Goal: Transaction & Acquisition: Purchase product/service

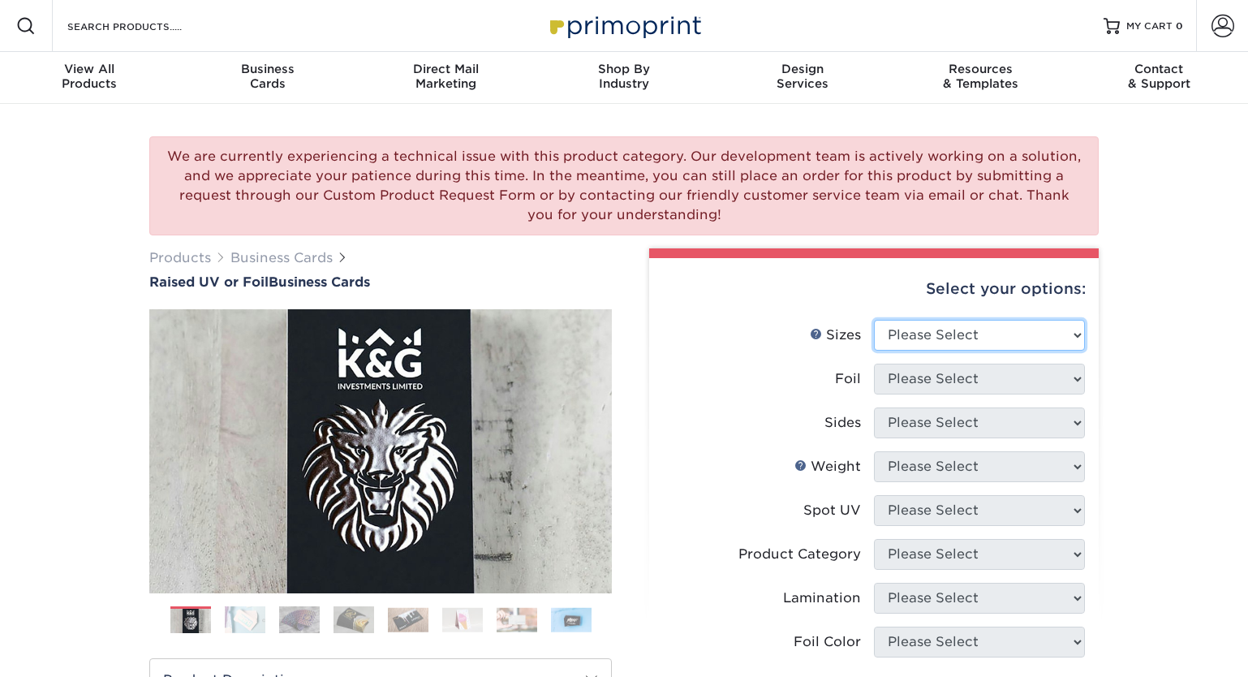
click at [950, 330] on select "Please Select 2" x 3.5" - Standard" at bounding box center [979, 335] width 211 height 31
select select "2.00x3.50"
click at [874, 320] on select "Please Select 2" x 3.5" - Standard" at bounding box center [979, 335] width 211 height 31
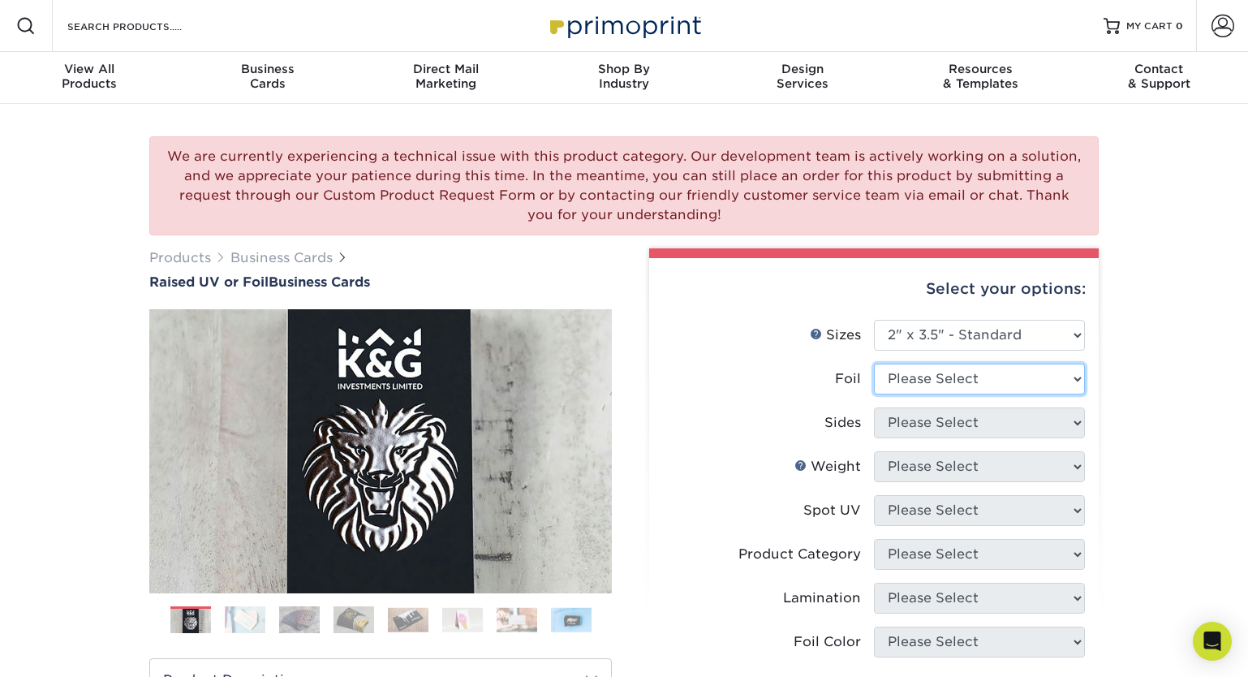
click at [944, 372] on select "Please Select No Yes" at bounding box center [979, 379] width 211 height 31
select select "1"
click at [874, 364] on select "Please Select No Yes" at bounding box center [979, 379] width 211 height 31
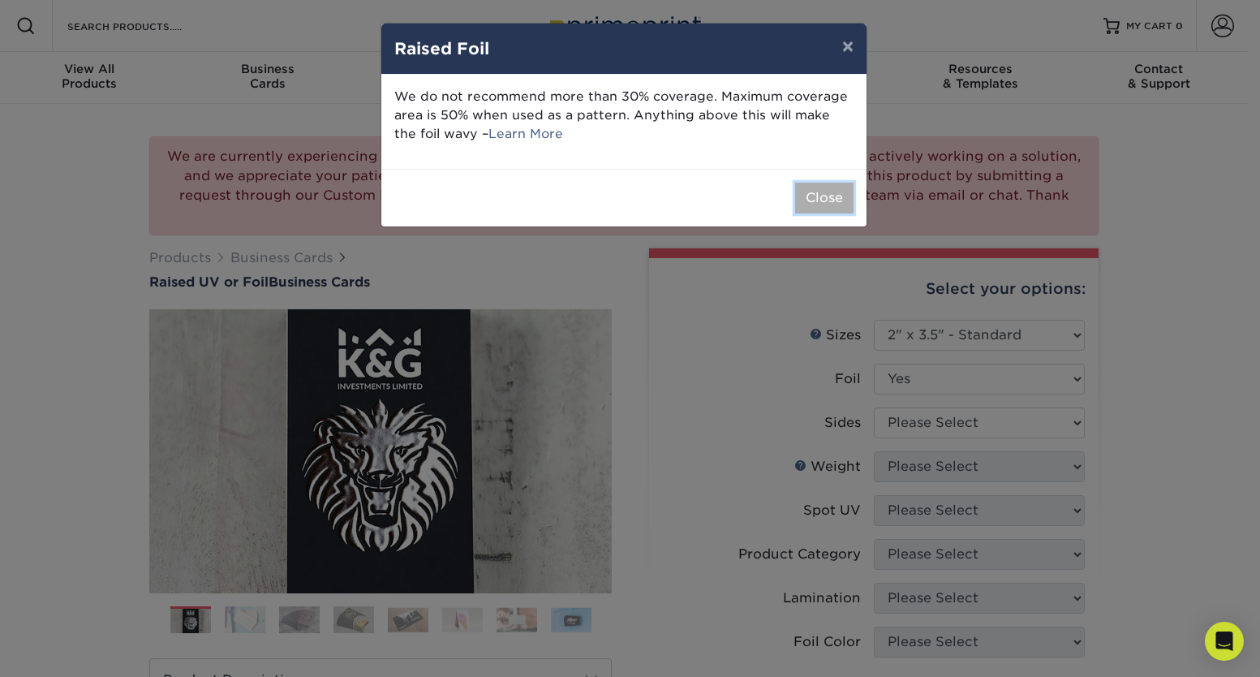
click at [816, 189] on button "Close" at bounding box center [824, 198] width 58 height 31
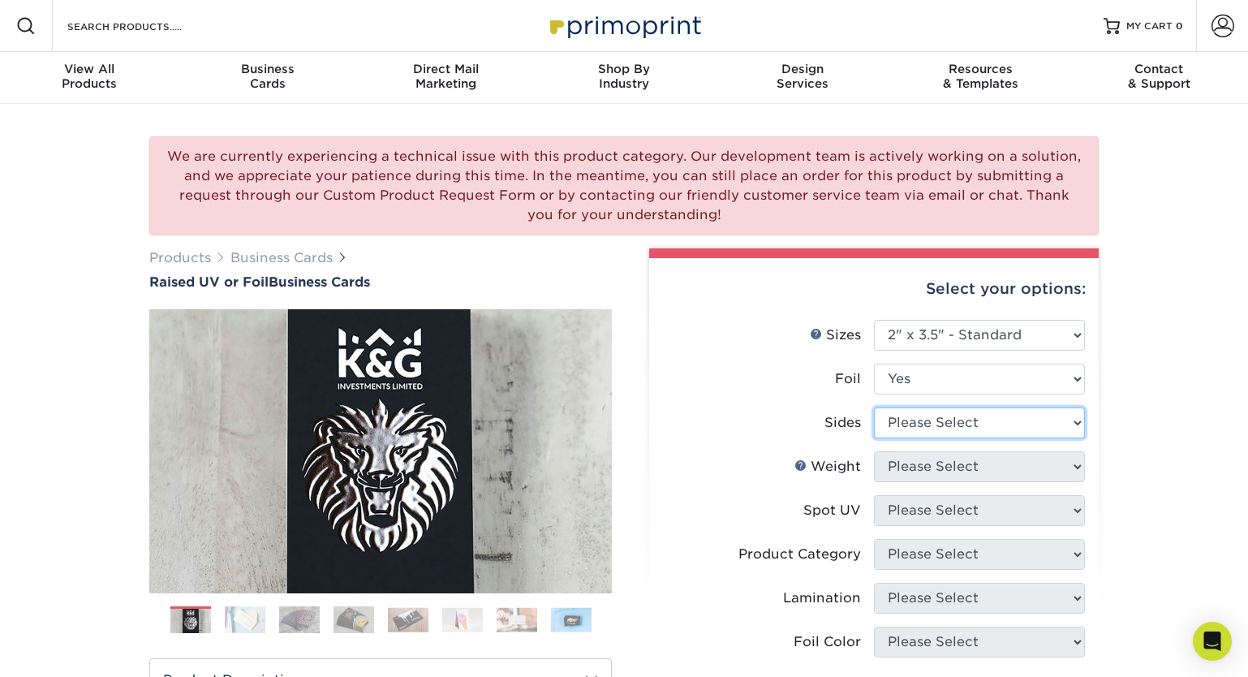
click at [952, 431] on select "Please Select Print Both Sides - Foil Both Sides Print Both Sides - Foil Front …" at bounding box center [979, 422] width 211 height 31
select select "34527644-b4fd-4ffb-9092-1318eefcd9d9"
click at [874, 407] on select "Please Select Print Both Sides - Foil Both Sides Print Both Sides - Foil Front …" at bounding box center [979, 422] width 211 height 31
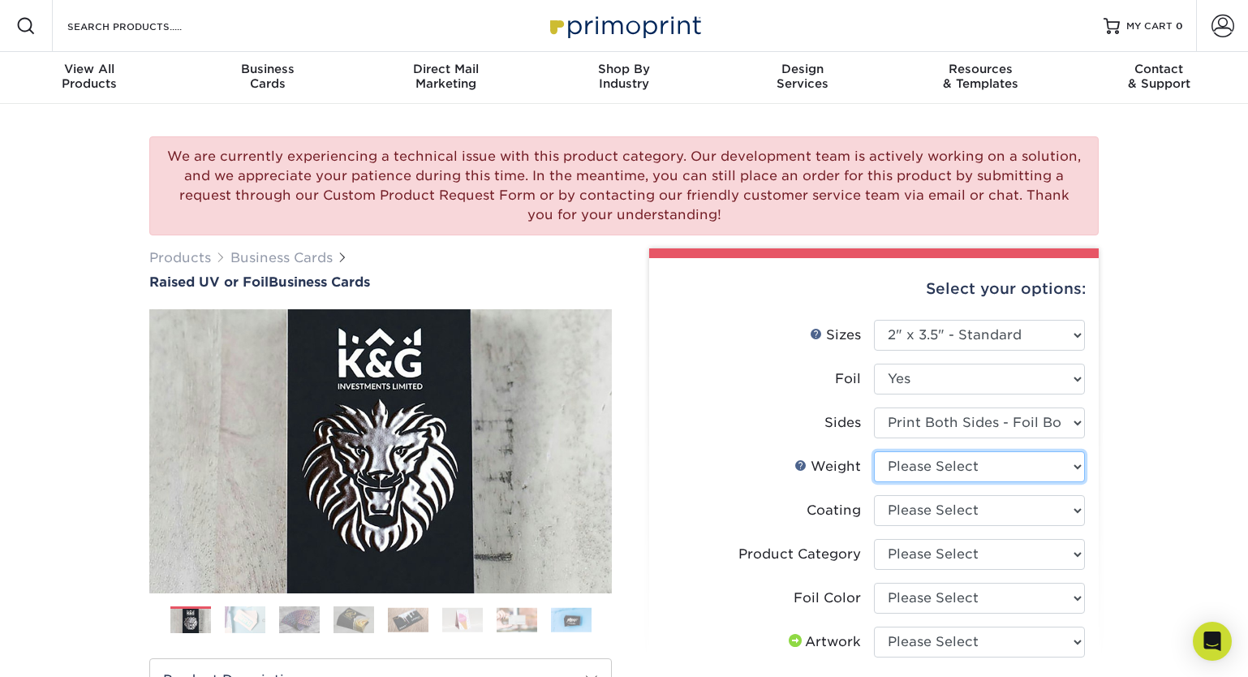
click at [995, 468] on select "Please Select 16PT" at bounding box center [979, 466] width 211 height 31
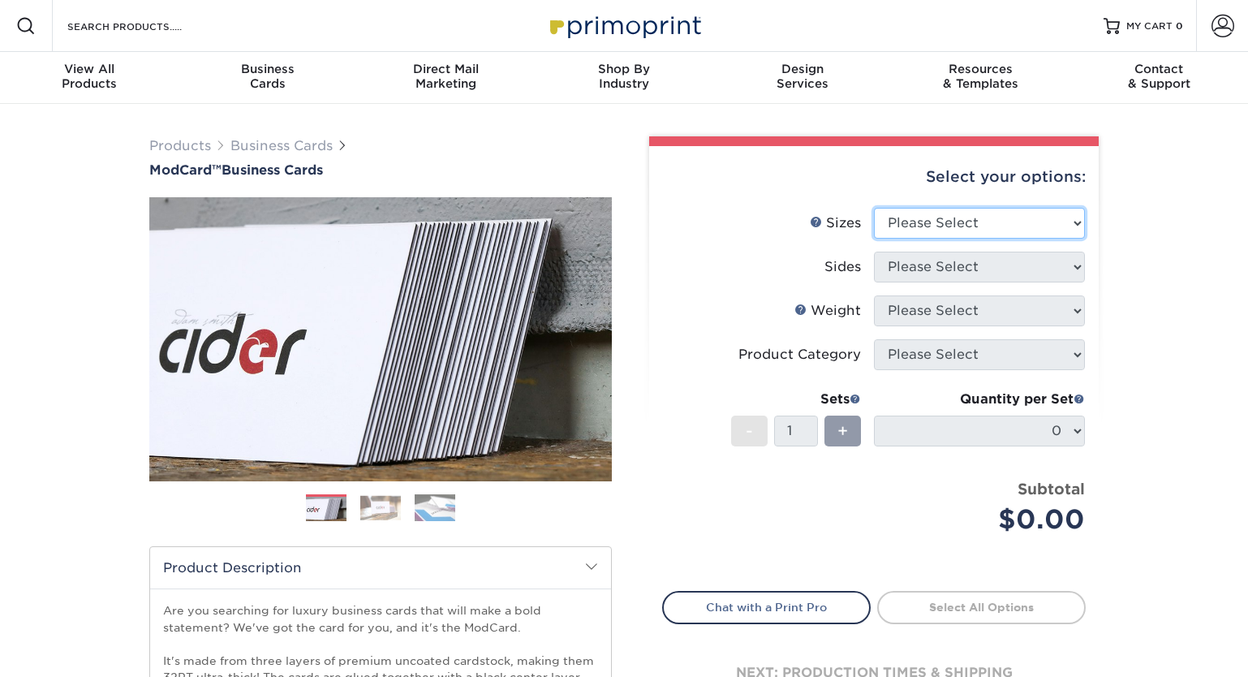
click at [1000, 225] on select "Please Select 1.5" x 3.5" - Mini 1.75" x 3.5" - Mini 2" x 2" - Square 2" x 3" -…" at bounding box center [979, 223] width 211 height 31
select select "2.00x3.50"
click at [874, 208] on select "Please Select 1.5" x 3.5" - Mini 1.75" x 3.5" - Mini 2" x 2" - Square 2" x 3" -…" at bounding box center [979, 223] width 211 height 31
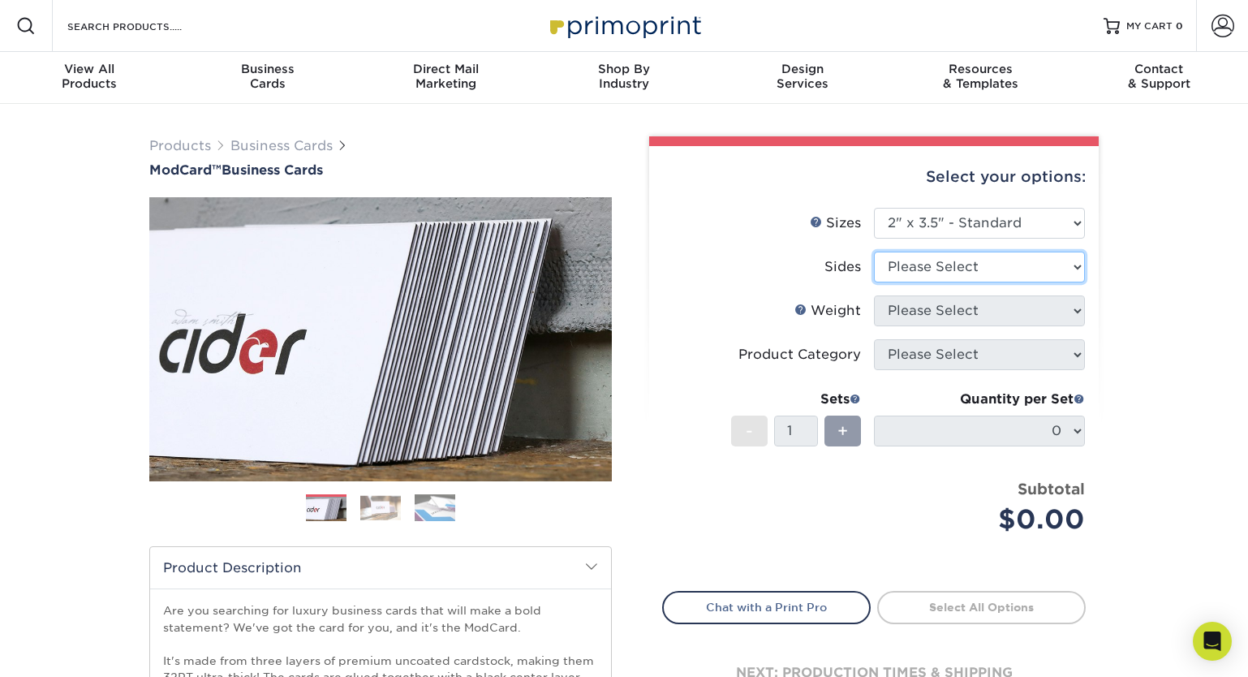
click at [979, 269] on select "Please Select Print Both Sides Print Front Only" at bounding box center [979, 267] width 211 height 31
select select "13abbda7-1d64-4f25-8bb2-c179b224825d"
click at [874, 252] on select "Please Select Print Both Sides Print Front Only" at bounding box center [979, 267] width 211 height 31
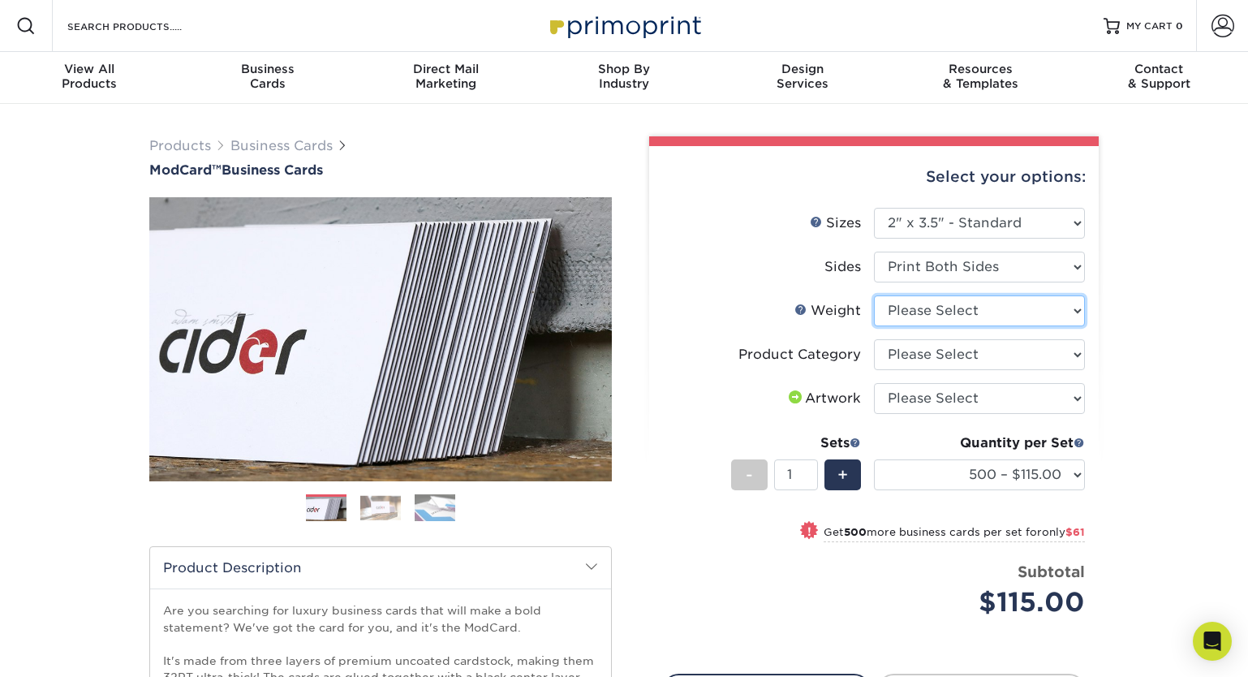
click at [947, 312] on select "Please Select 32PTUCBLK" at bounding box center [979, 310] width 211 height 31
select select "32PTUCBLK"
click at [874, 295] on select "Please Select 32PTUCBLK" at bounding box center [979, 310] width 211 height 31
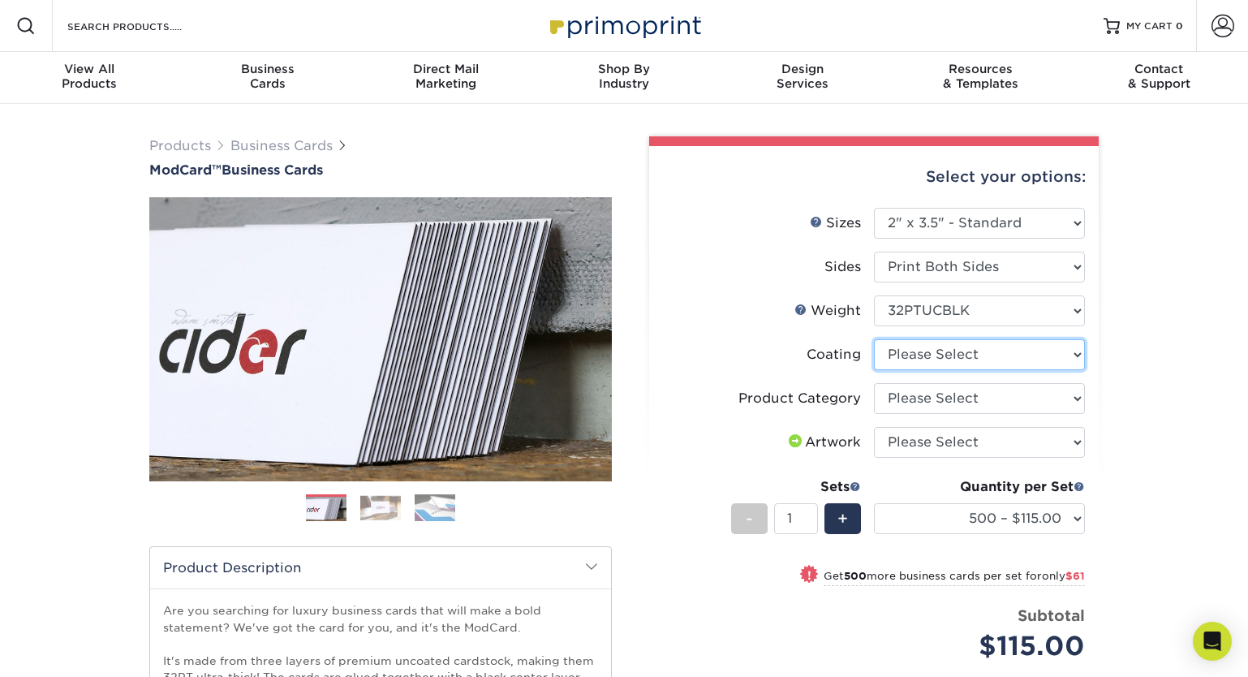
click at [972, 360] on select at bounding box center [979, 354] width 211 height 31
click at [874, 339] on select at bounding box center [979, 354] width 211 height 31
click at [1007, 393] on select "Please Select Business Cards" at bounding box center [979, 398] width 211 height 31
select select "3b5148f1-0588-4f88-a218-97bcfdce65c1"
click at [874, 383] on select "Please Select Business Cards" at bounding box center [979, 398] width 211 height 31
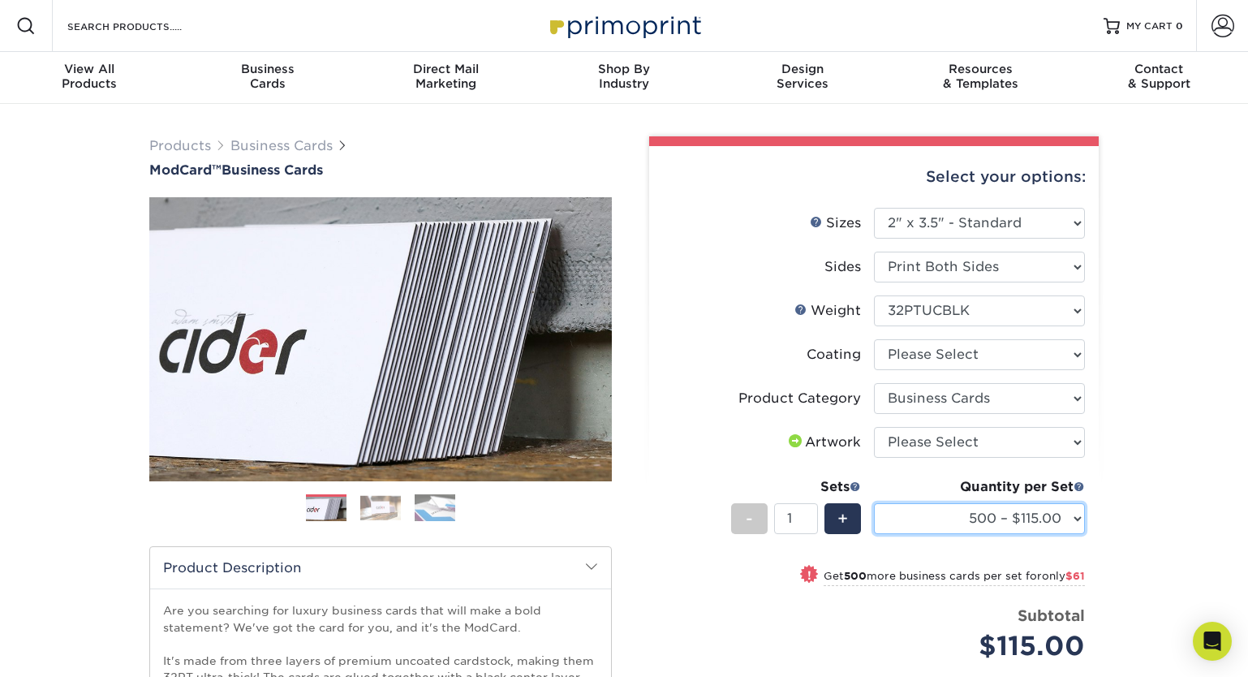
click at [997, 510] on select "500 – $115.00 1000 – $176.00" at bounding box center [979, 518] width 211 height 31
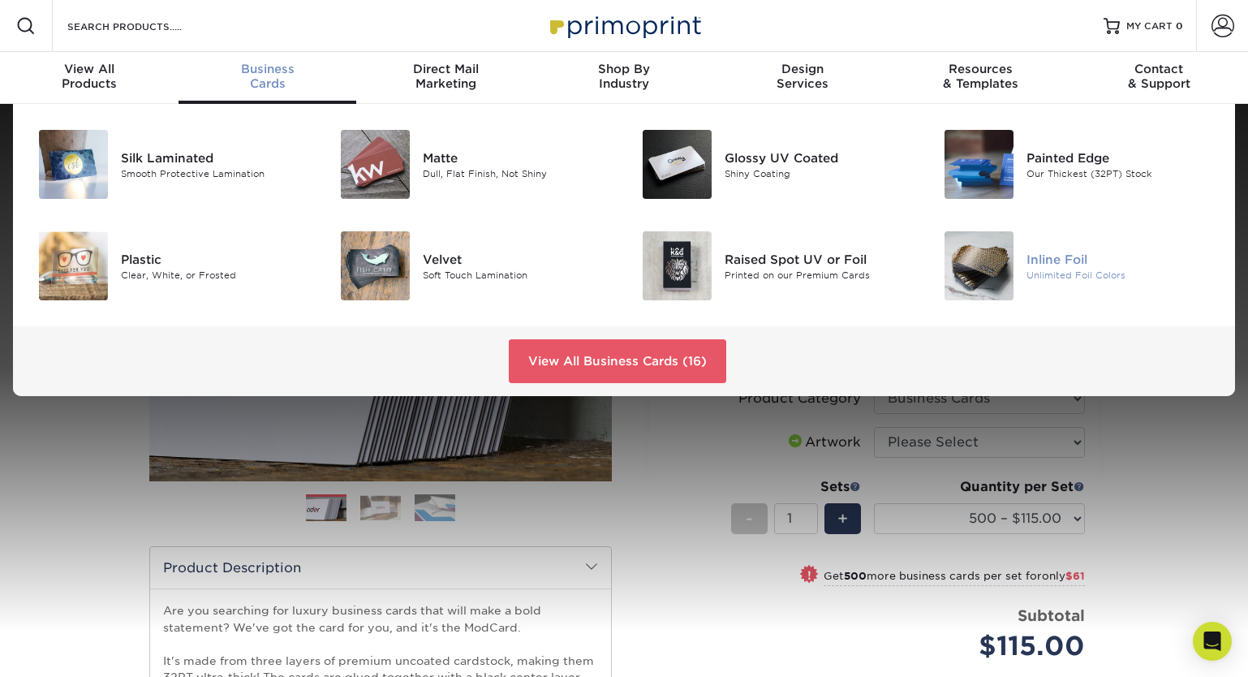
click at [975, 280] on img at bounding box center [979, 265] width 69 height 69
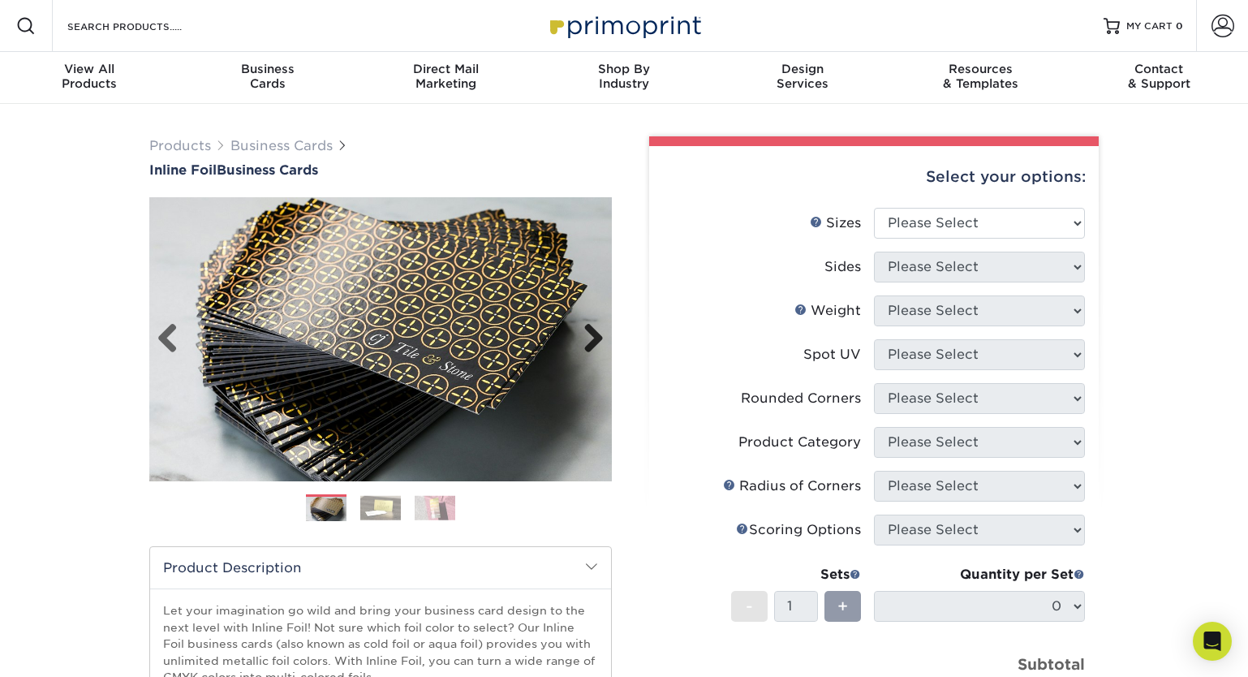
click at [593, 338] on link "Next" at bounding box center [587, 339] width 32 height 32
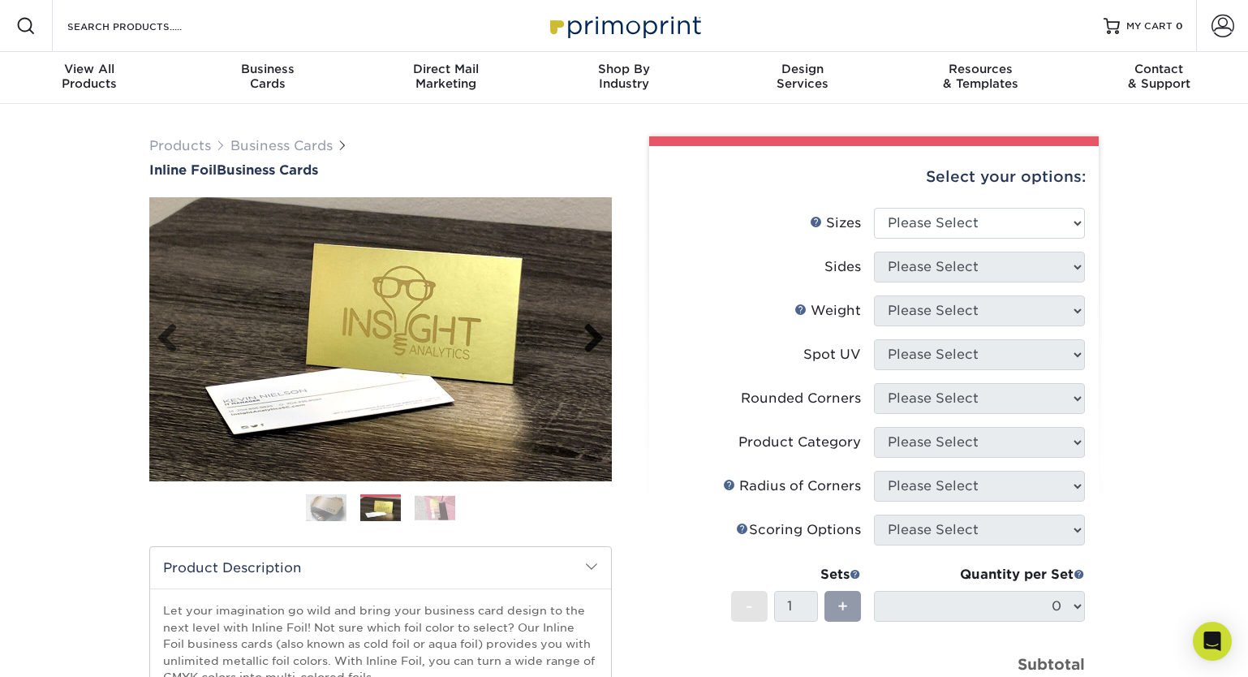
click at [598, 342] on link "Next" at bounding box center [587, 339] width 32 height 32
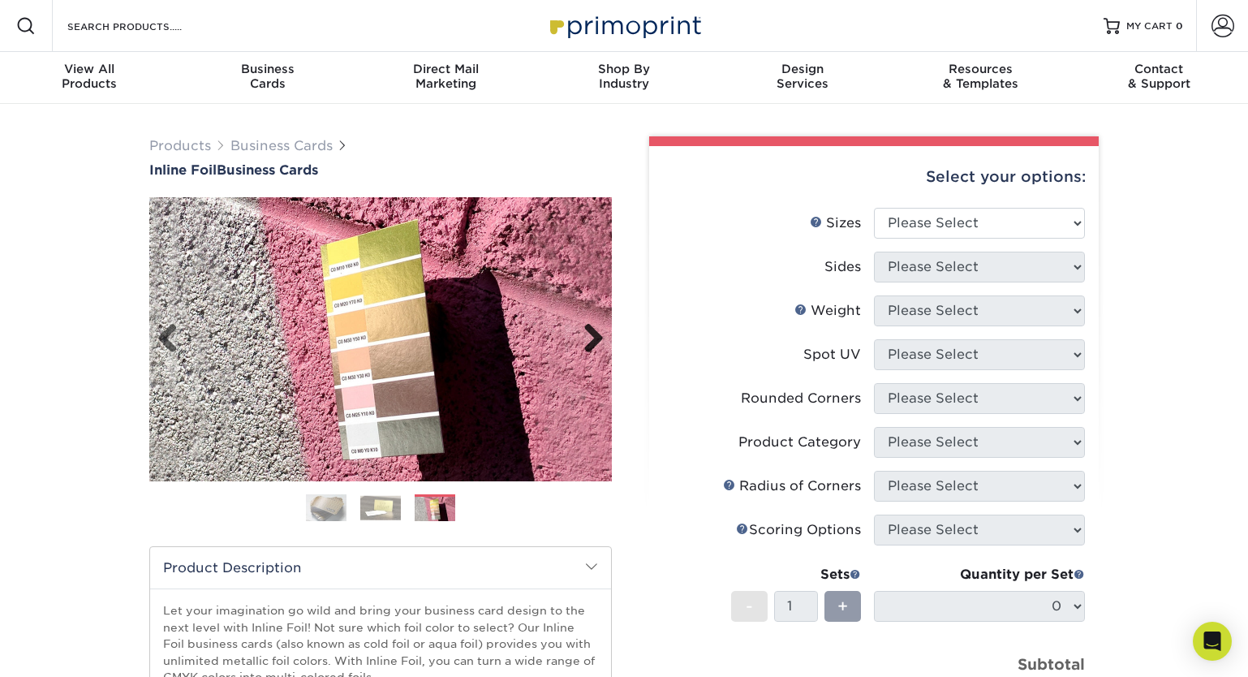
click at [597, 342] on link "Next" at bounding box center [587, 339] width 32 height 32
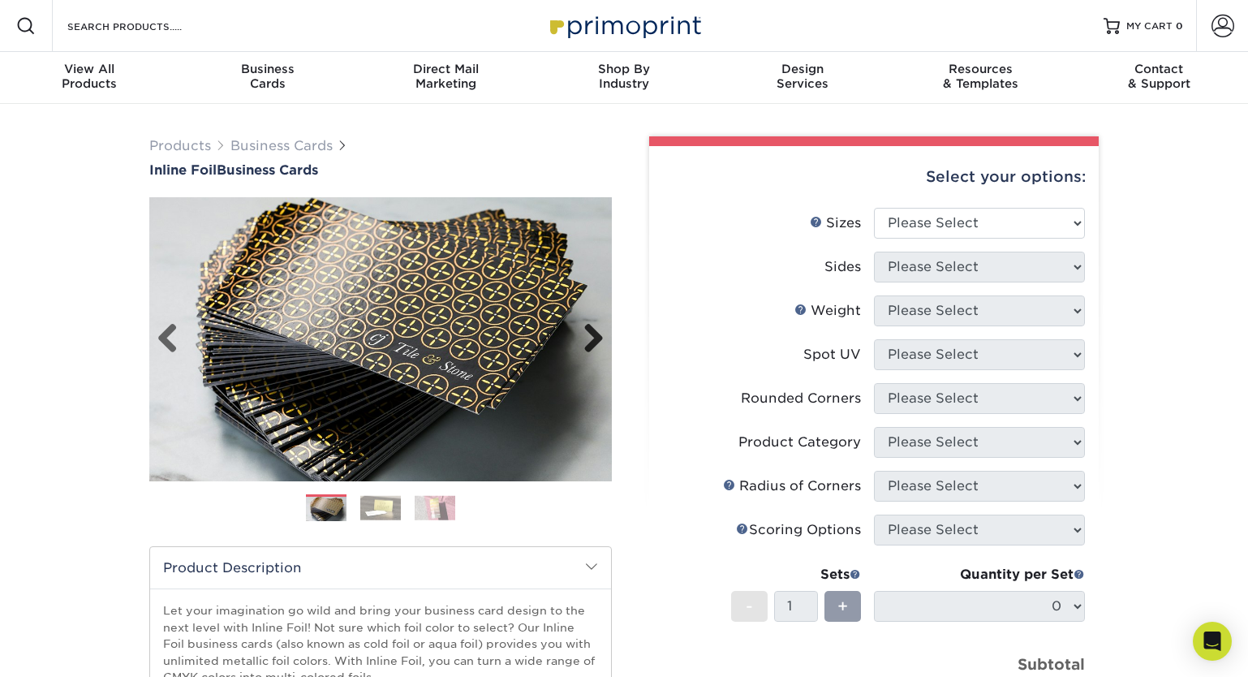
click at [597, 342] on link "Next" at bounding box center [587, 339] width 32 height 32
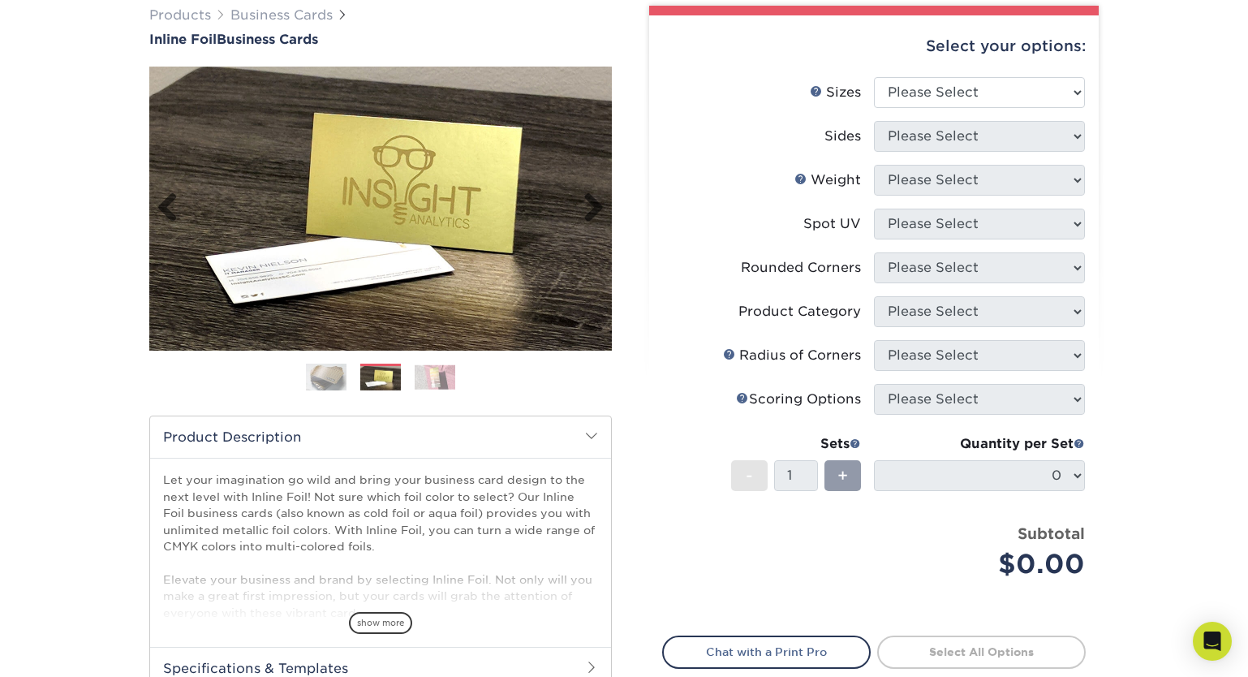
scroll to position [84, 0]
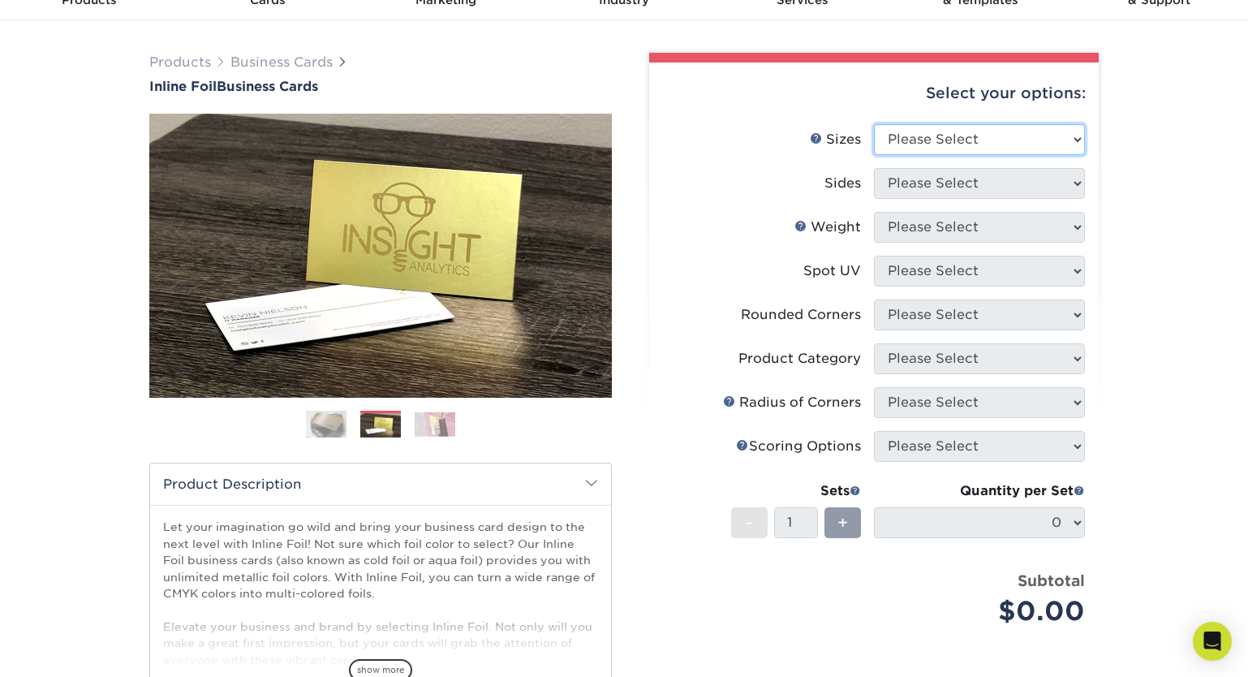
click at [935, 145] on select "Please Select 1.5" x 3.5" - Mini 1.75" x 3.5" - Mini 2" x 2" - Square 2" x 3" -…" at bounding box center [979, 139] width 211 height 31
select select "2.00x3.50"
click at [874, 124] on select "Please Select 1.5" x 3.5" - Mini 1.75" x 3.5" - Mini 2" x 2" - Square 2" x 3" -…" at bounding box center [979, 139] width 211 height 31
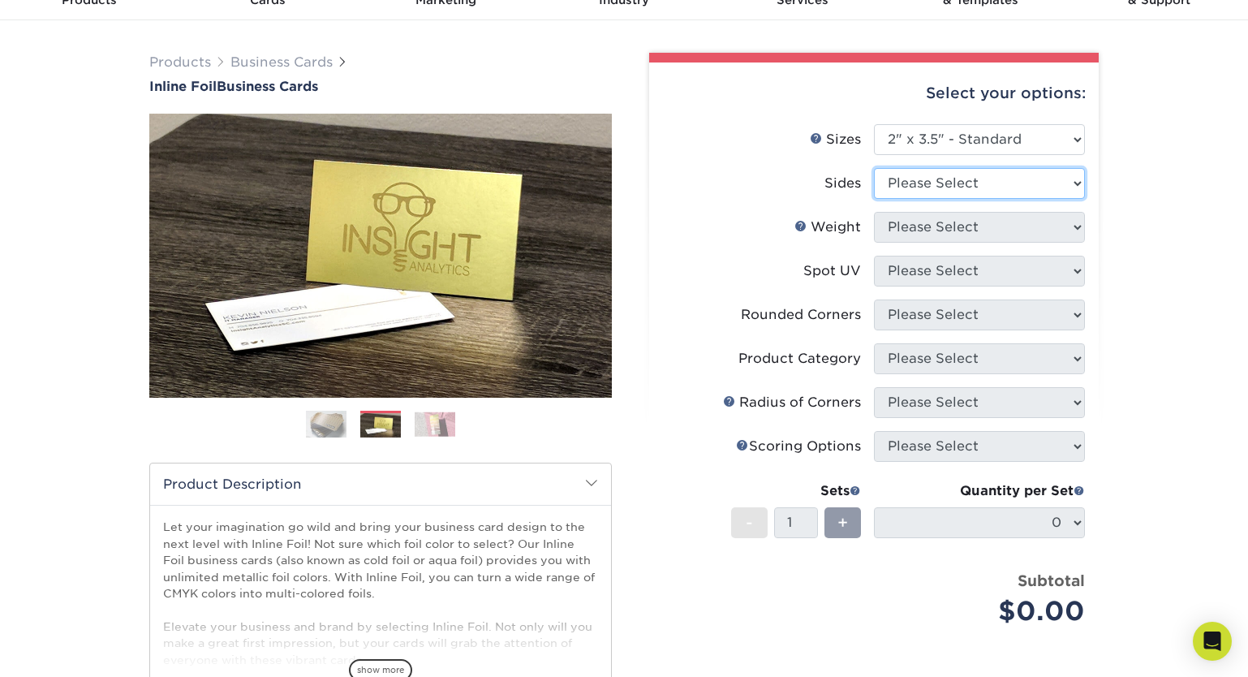
click at [947, 196] on select "Please Select Print Both Sides - Foil Back Only Print Both Sides - Foil Both Si…" at bounding box center [979, 183] width 211 height 31
select select "34527644-b4fd-4ffb-9092-1318eefcd9d9"
click at [874, 168] on select "Please Select Print Both Sides - Foil Back Only Print Both Sides - Foil Both Si…" at bounding box center [979, 183] width 211 height 31
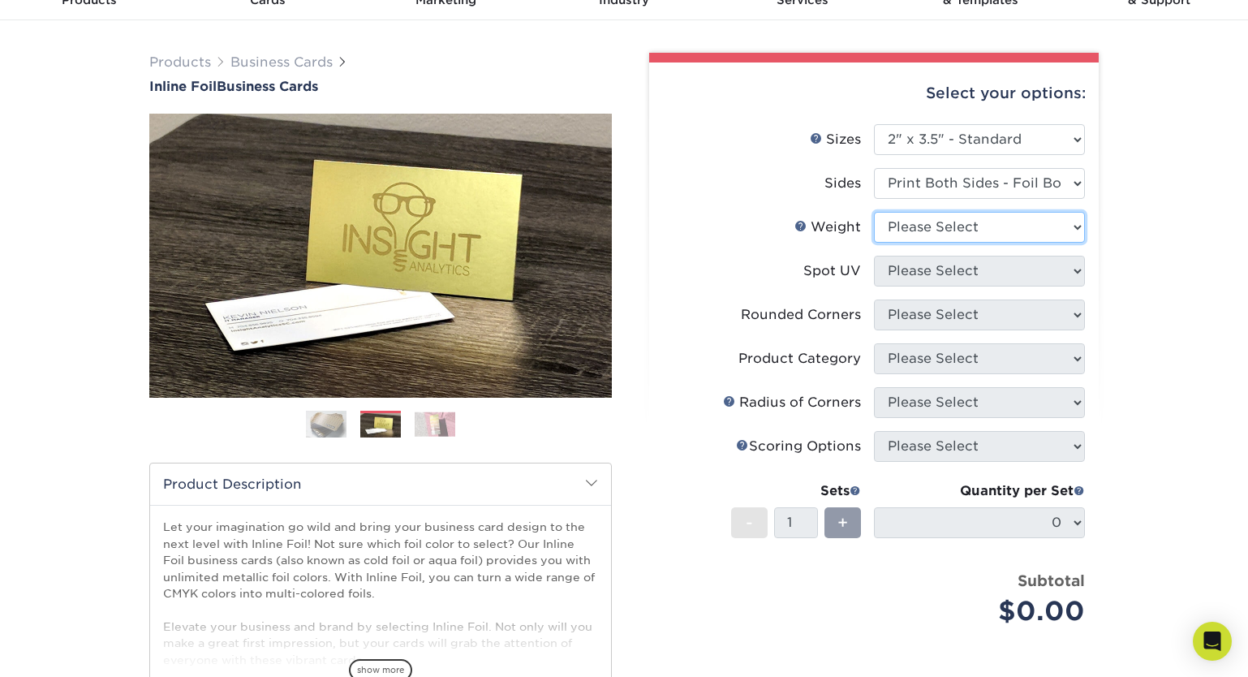
click at [933, 233] on select "Please Select 16PT" at bounding box center [979, 227] width 211 height 31
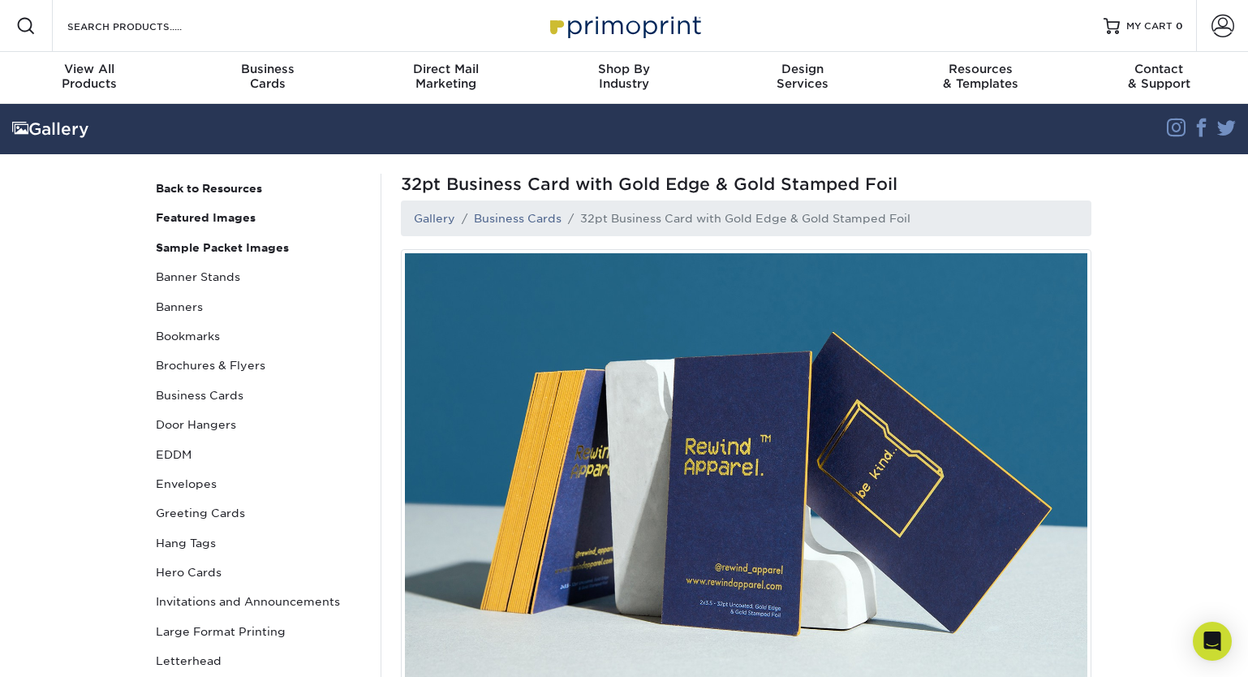
click at [708, 374] on img at bounding box center [746, 480] width 691 height 463
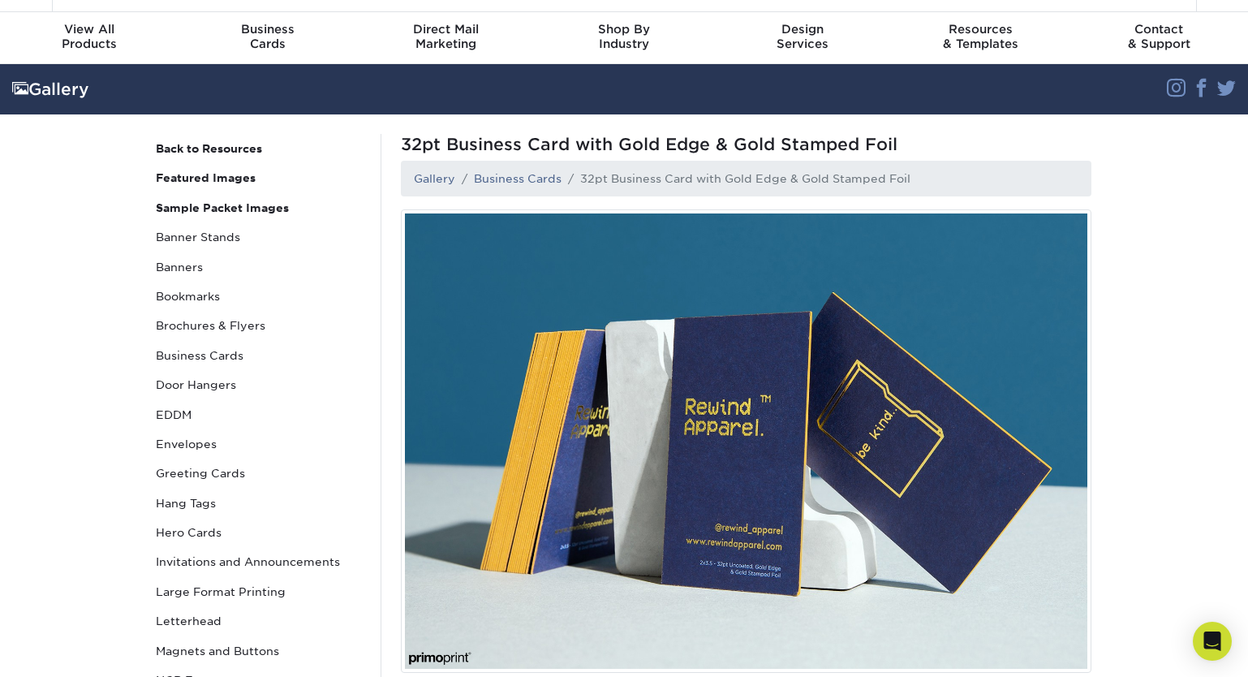
scroll to position [32, 0]
